Goal: Task Accomplishment & Management: Manage account settings

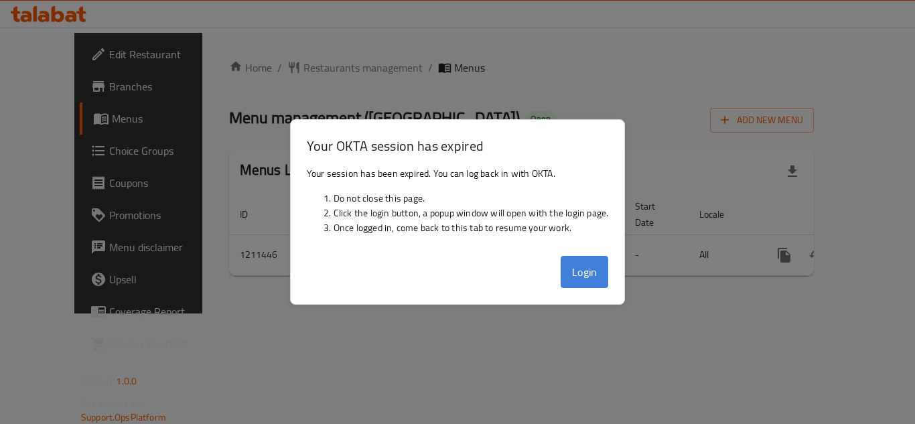
click at [597, 275] on button "Login" at bounding box center [585, 272] width 48 height 32
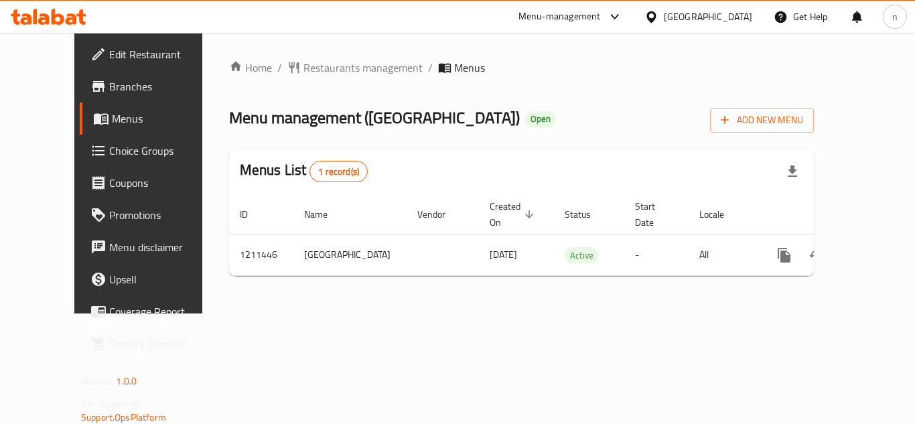
click at [734, 16] on div "[GEOGRAPHIC_DATA]" at bounding box center [708, 16] width 88 height 15
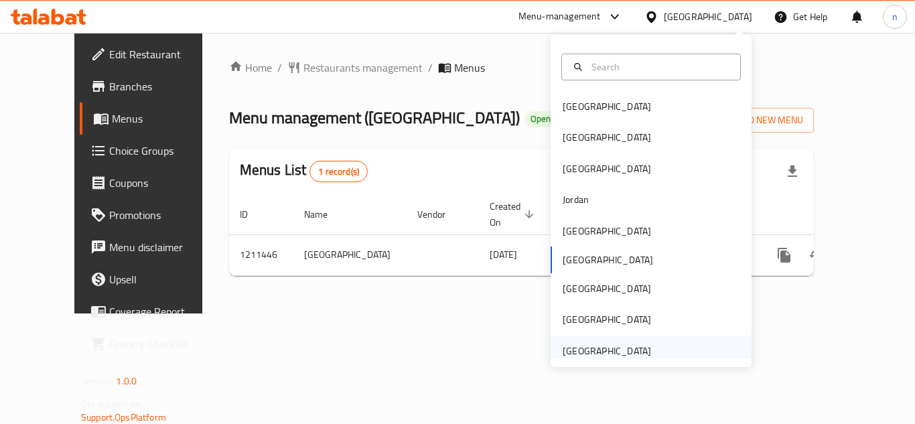
click at [579, 346] on div "[GEOGRAPHIC_DATA]" at bounding box center [607, 351] width 88 height 15
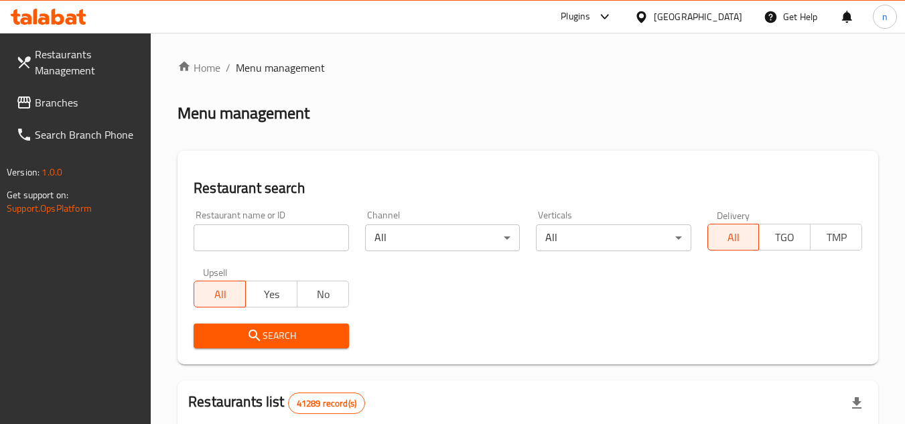
click at [58, 98] on span "Branches" at bounding box center [88, 102] width 106 height 16
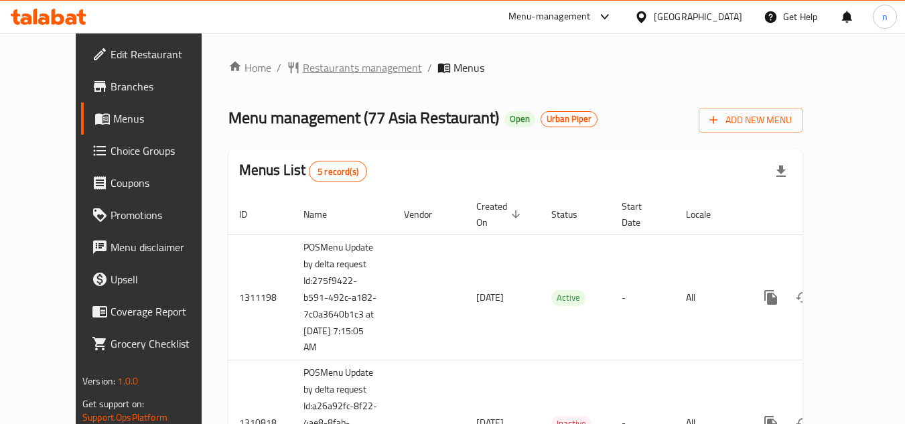
click at [303, 68] on span "Restaurants management" at bounding box center [362, 68] width 119 height 16
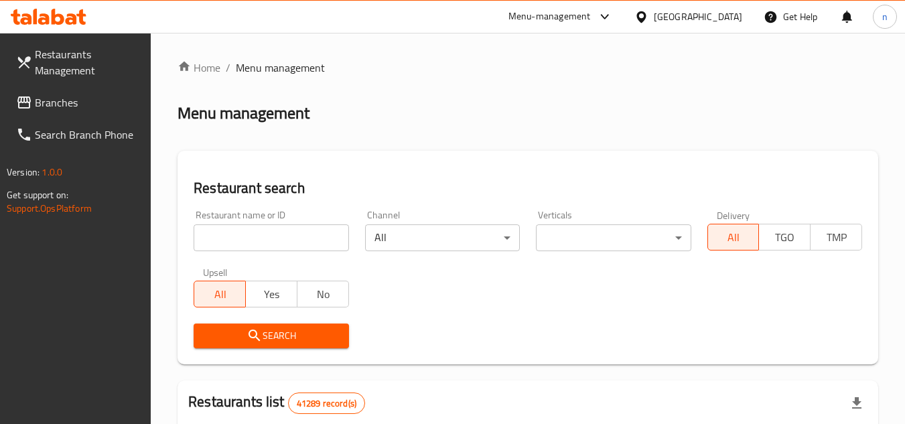
click at [286, 228] on input "search" at bounding box center [271, 237] width 155 height 27
paste input "664075"
type input "664075"
click button "Search" at bounding box center [271, 335] width 155 height 25
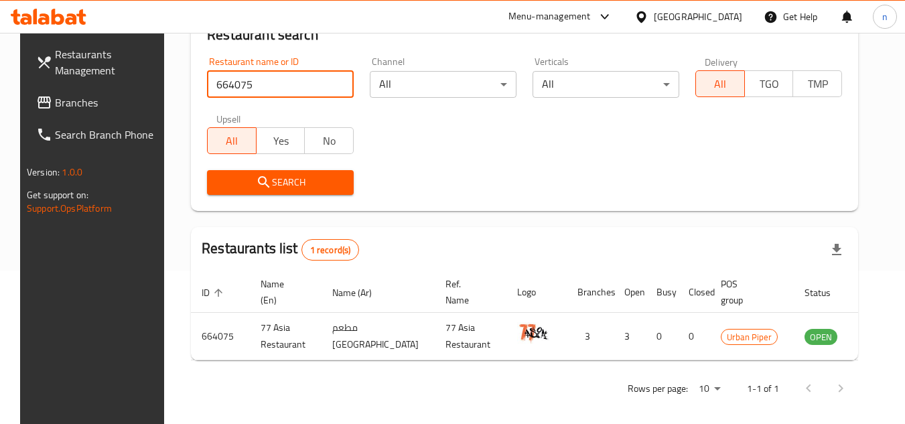
scroll to position [162, 0]
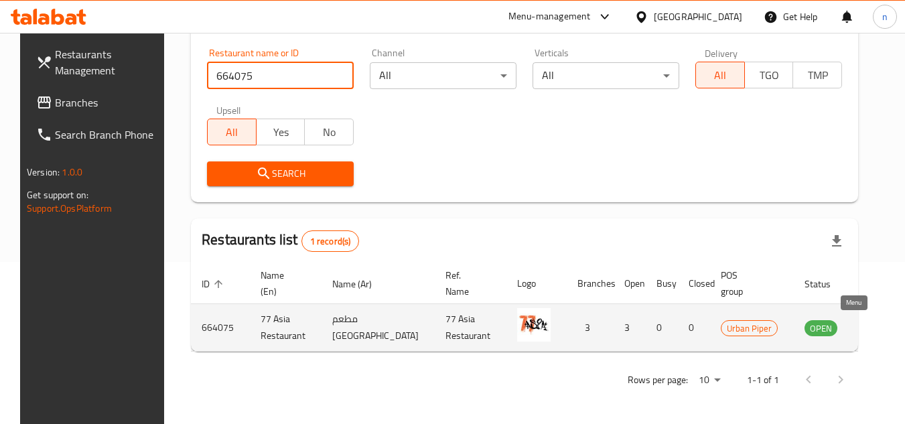
click at [875, 331] on icon "enhanced table" at bounding box center [882, 328] width 15 height 11
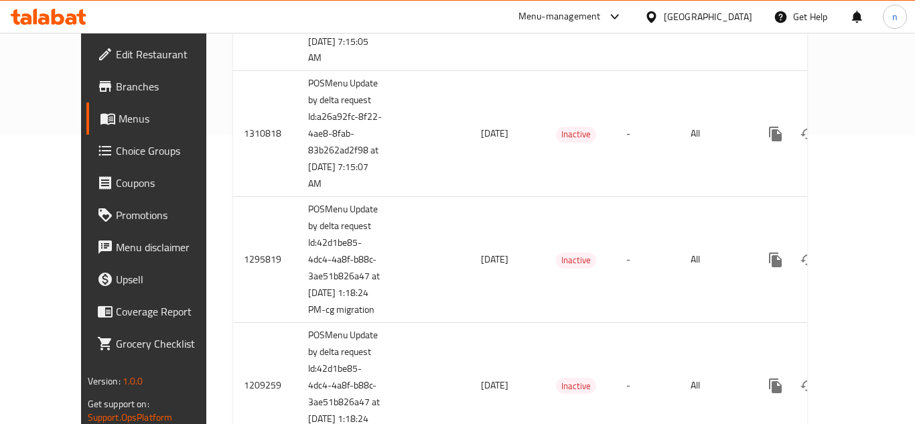
scroll to position [379, 0]
